Goal: Navigation & Orientation: Find specific page/section

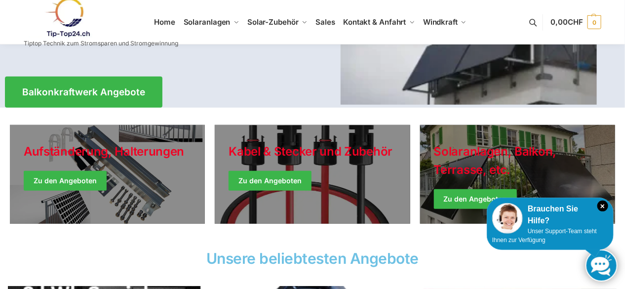
scroll to position [197, 0]
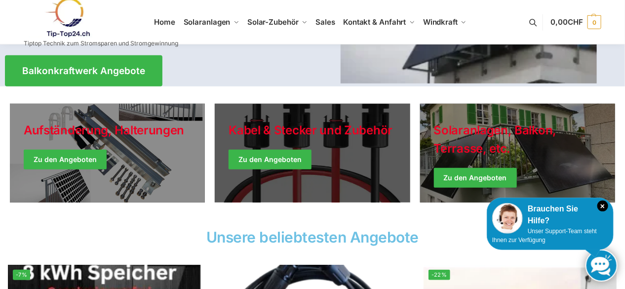
click at [288, 162] on link "Holiday Style" at bounding box center [312, 153] width 195 height 99
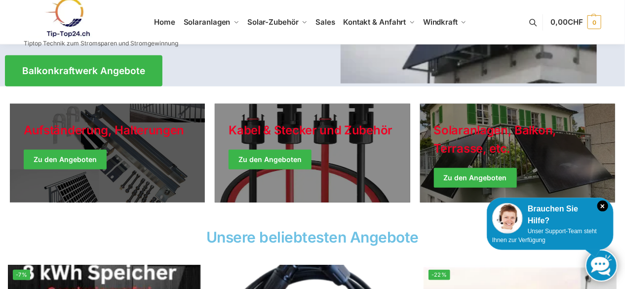
click at [120, 148] on link "Holiday Style" at bounding box center [107, 153] width 195 height 99
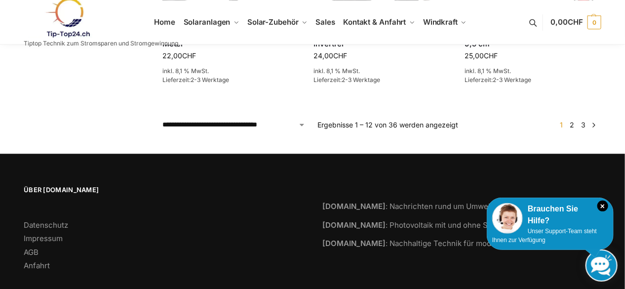
scroll to position [888, 0]
